Goal: Task Accomplishment & Management: Manage account settings

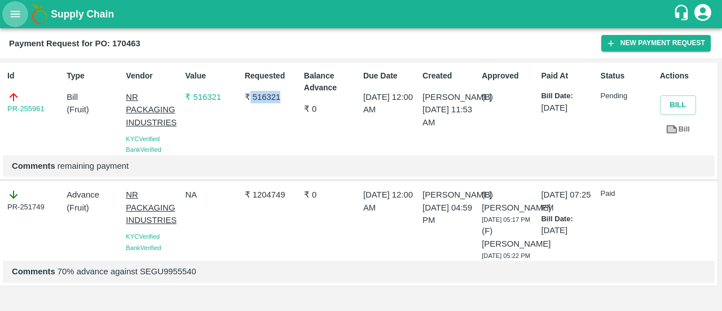
click at [19, 11] on icon "open drawer" at bounding box center [15, 14] width 12 height 12
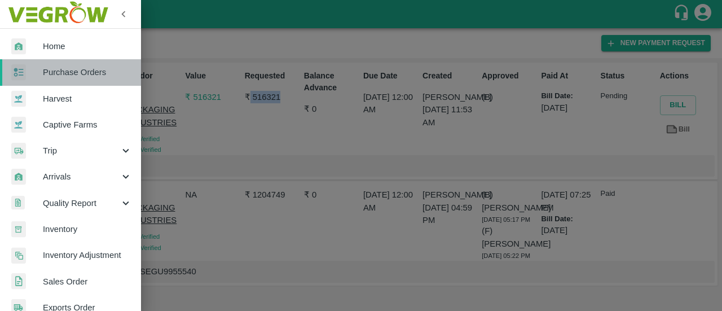
click at [123, 80] on link "Purchase Orders" at bounding box center [70, 72] width 141 height 26
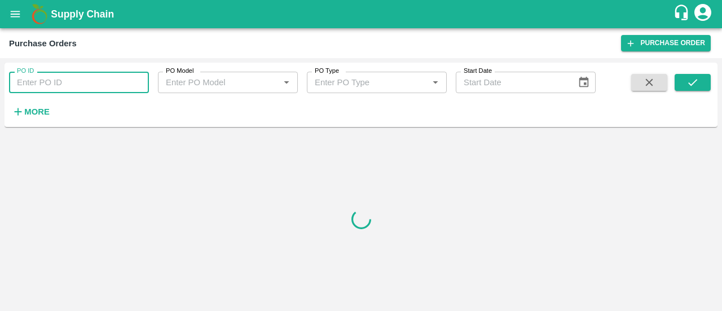
click at [79, 78] on input "PO ID" at bounding box center [79, 82] width 140 height 21
paste input "152595"
type input "152595"
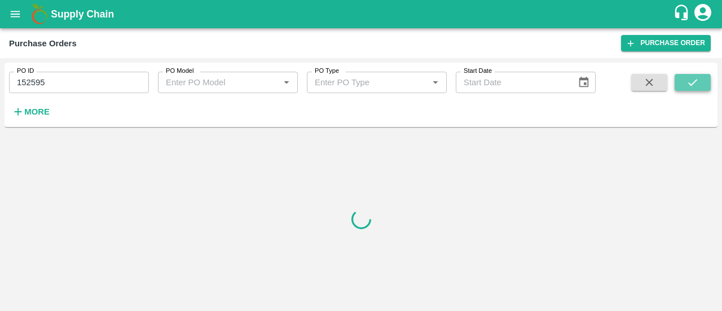
click at [689, 74] on button "submit" at bounding box center [693, 82] width 36 height 17
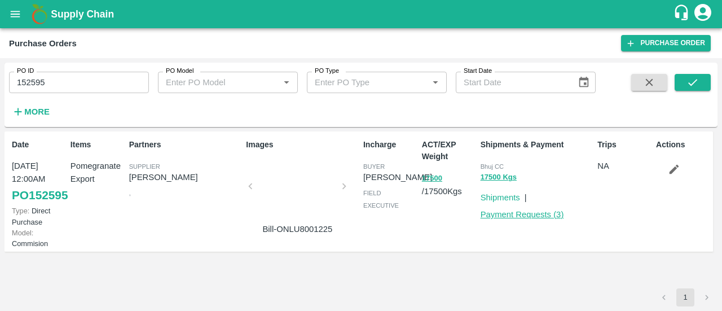
click at [526, 217] on link "Payment Requests ( 3 )" at bounding box center [522, 214] width 83 height 9
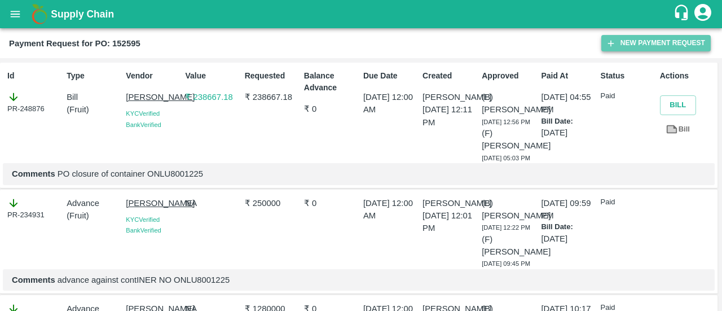
click at [622, 36] on button "New Payment Request" at bounding box center [655, 43] width 109 height 16
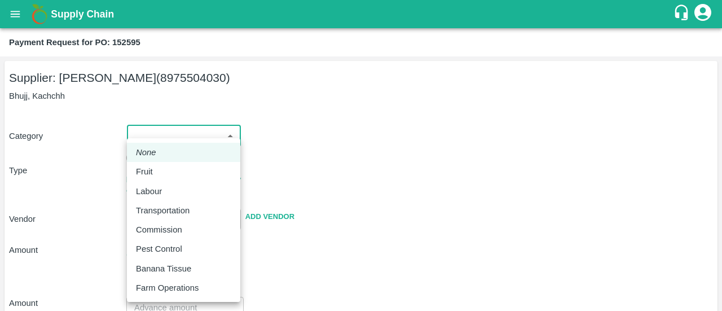
click at [167, 131] on body "Supply Chain Payment Request for PO: 152595 Supplier: Dinesh jagdale (897550403…" at bounding box center [361, 155] width 722 height 311
click at [146, 173] on p "Fruit" at bounding box center [144, 171] width 17 height 12
type input "1"
type input "Dinesh jagdale - 8975504030(Supplier)"
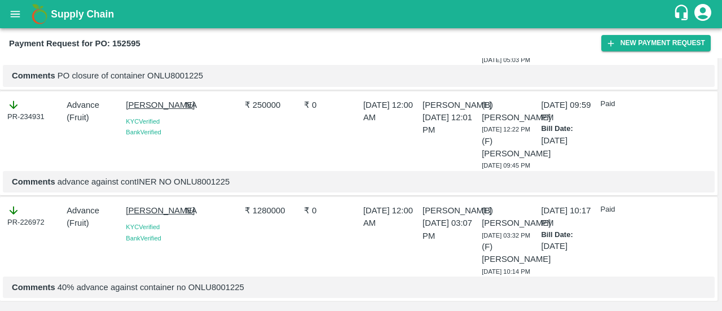
scroll to position [153, 0]
click at [14, 14] on icon "open drawer" at bounding box center [16, 14] width 10 height 6
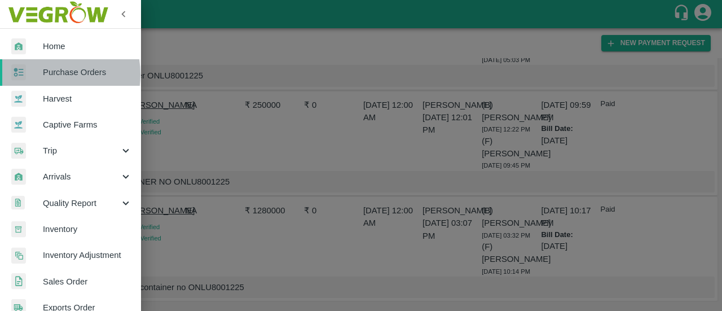
click at [51, 74] on span "Purchase Orders" at bounding box center [87, 72] width 89 height 12
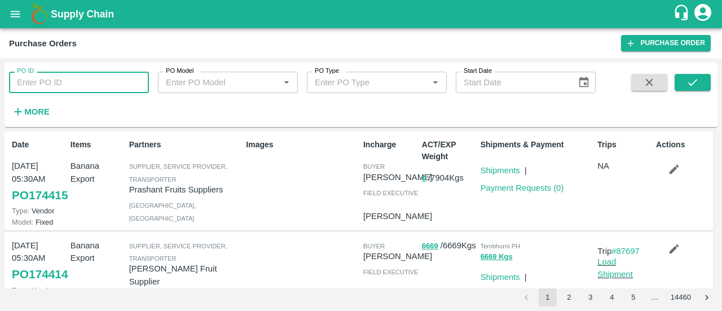
click at [78, 77] on input "PO ID" at bounding box center [79, 82] width 140 height 21
paste input "152595"
type input "152595"
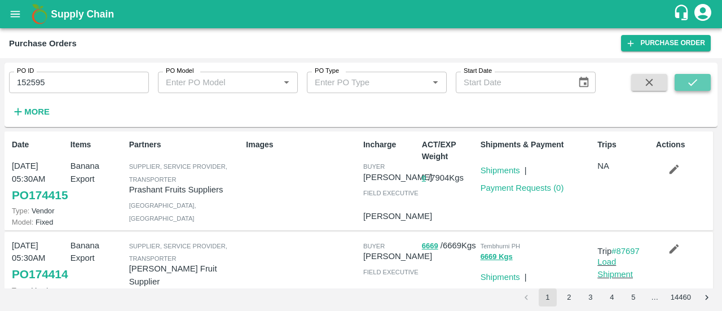
click at [689, 82] on icon "submit" at bounding box center [693, 82] width 12 height 12
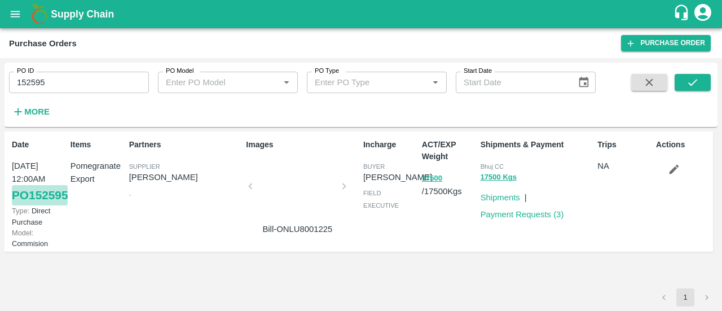
click at [27, 203] on link "PO 152595" at bounding box center [40, 195] width 56 height 20
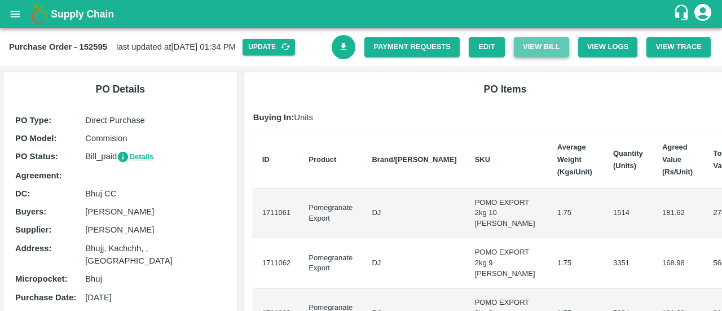
click at [540, 51] on button "View Bill" at bounding box center [541, 47] width 55 height 20
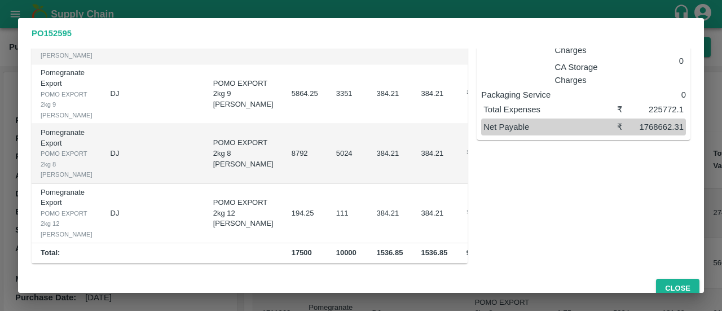
scroll to position [10, 0]
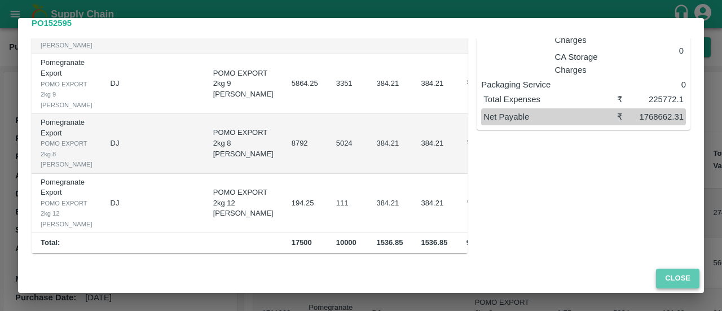
click at [691, 280] on button "Close" at bounding box center [677, 279] width 43 height 20
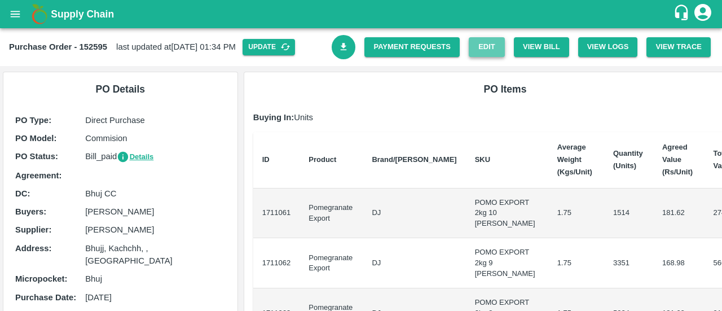
click at [482, 38] on link "Edit" at bounding box center [487, 47] width 36 height 20
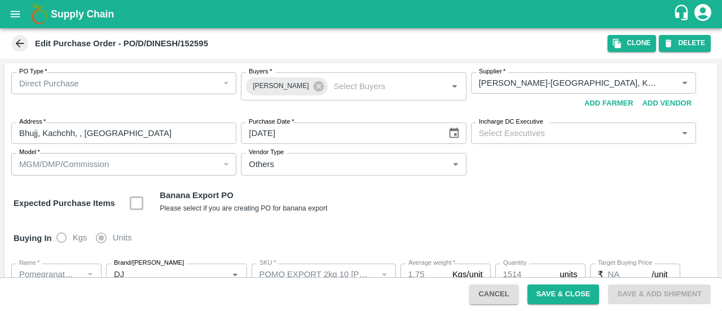
click at [18, 48] on icon at bounding box center [20, 43] width 12 height 12
